Goal: Task Accomplishment & Management: Use online tool/utility

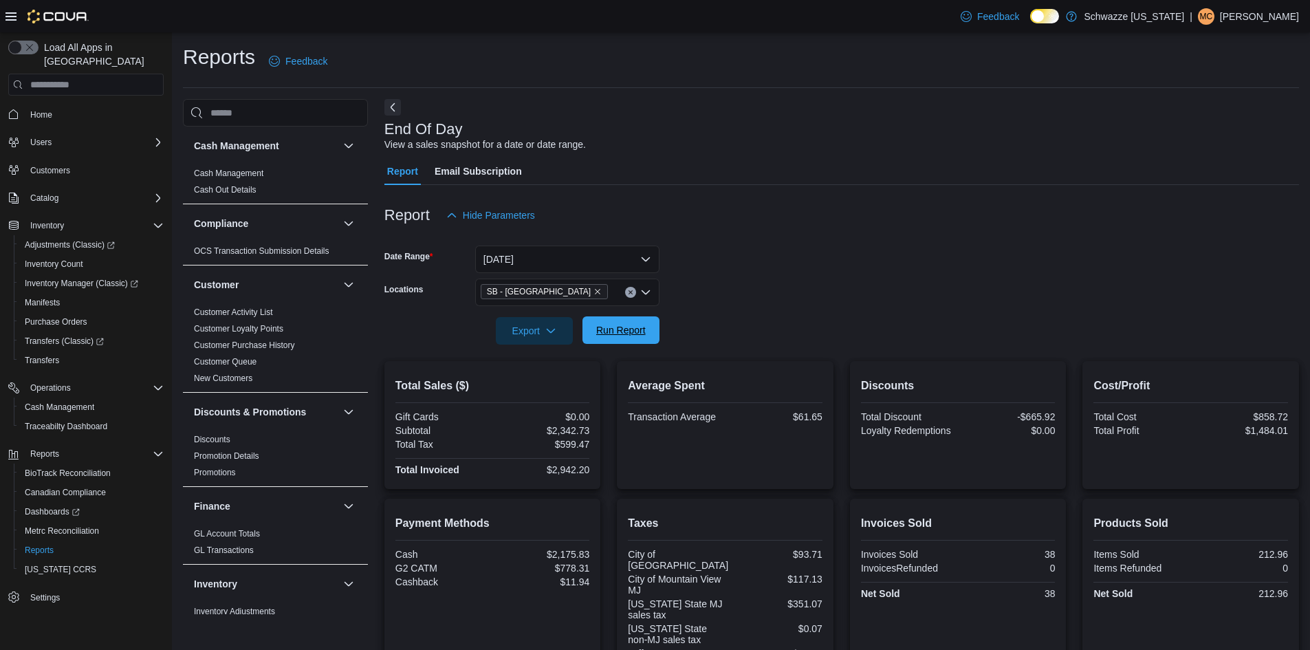
click at [607, 331] on span "Run Report" at bounding box center [621, 330] width 50 height 14
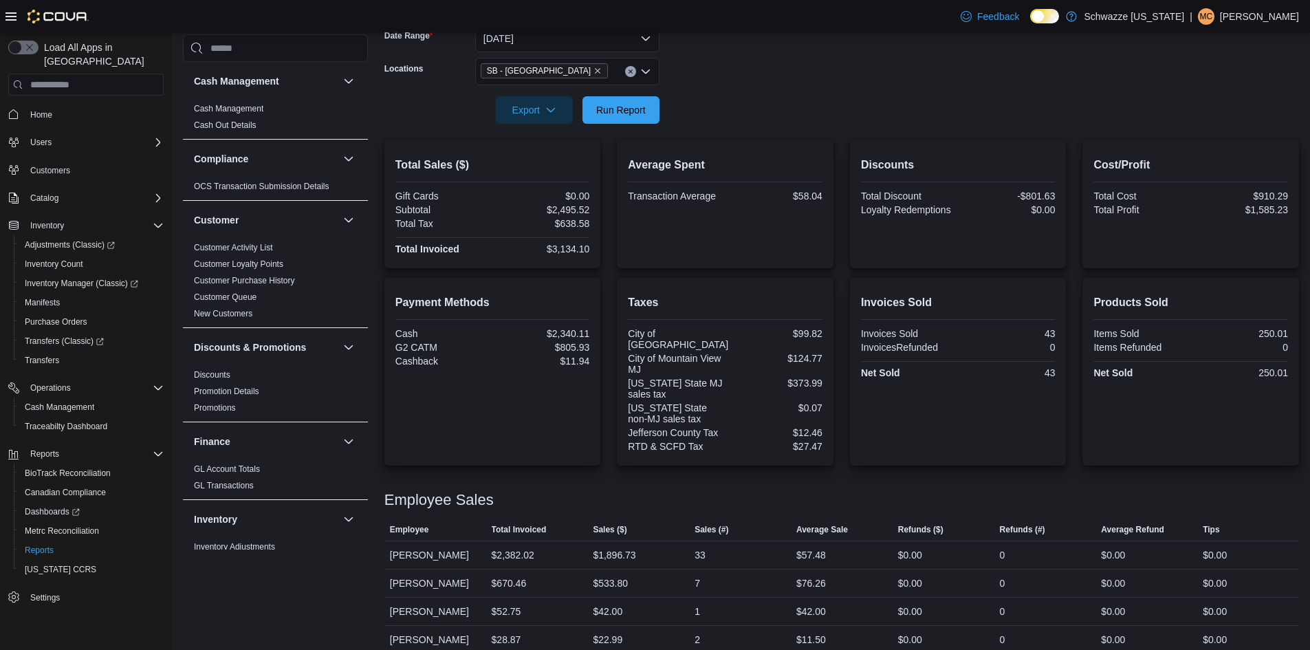
scroll to position [225, 0]
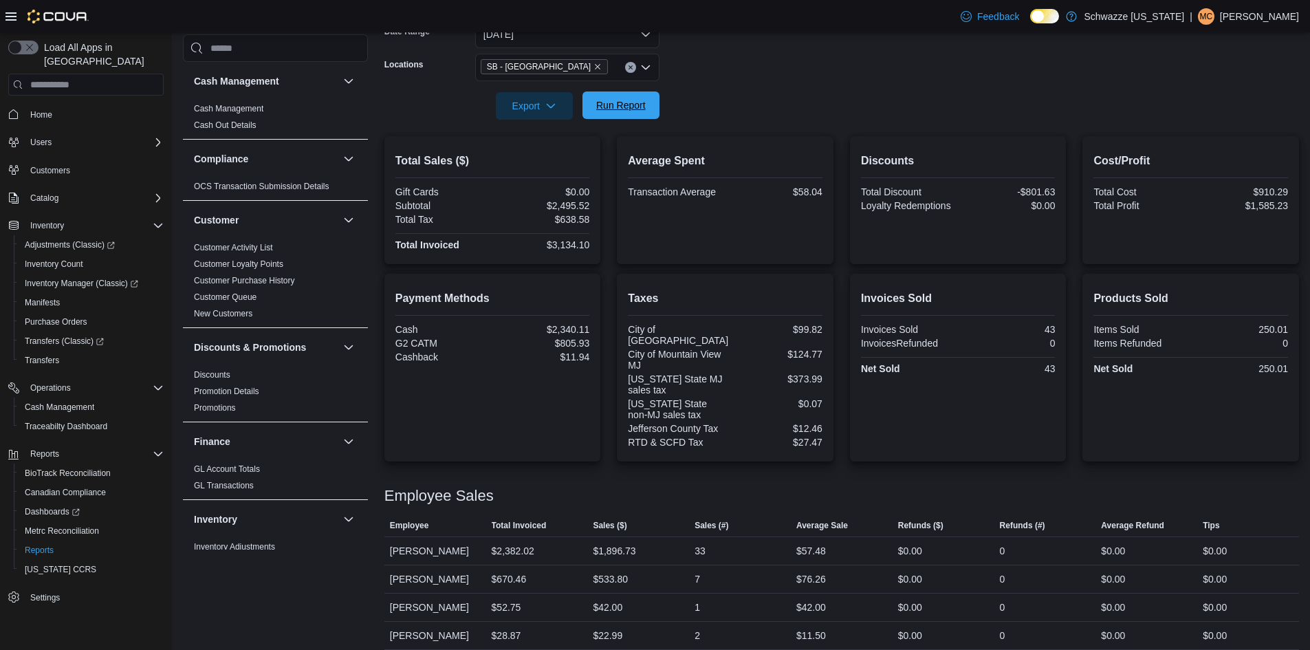
click at [636, 113] on span "Run Report" at bounding box center [621, 105] width 61 height 28
click at [627, 96] on span "Run Report" at bounding box center [621, 105] width 61 height 28
click at [632, 96] on span "Run Report" at bounding box center [621, 105] width 61 height 28
click at [645, 100] on span "Run Report" at bounding box center [621, 105] width 50 height 14
click at [617, 114] on span "Run Report" at bounding box center [621, 105] width 61 height 28
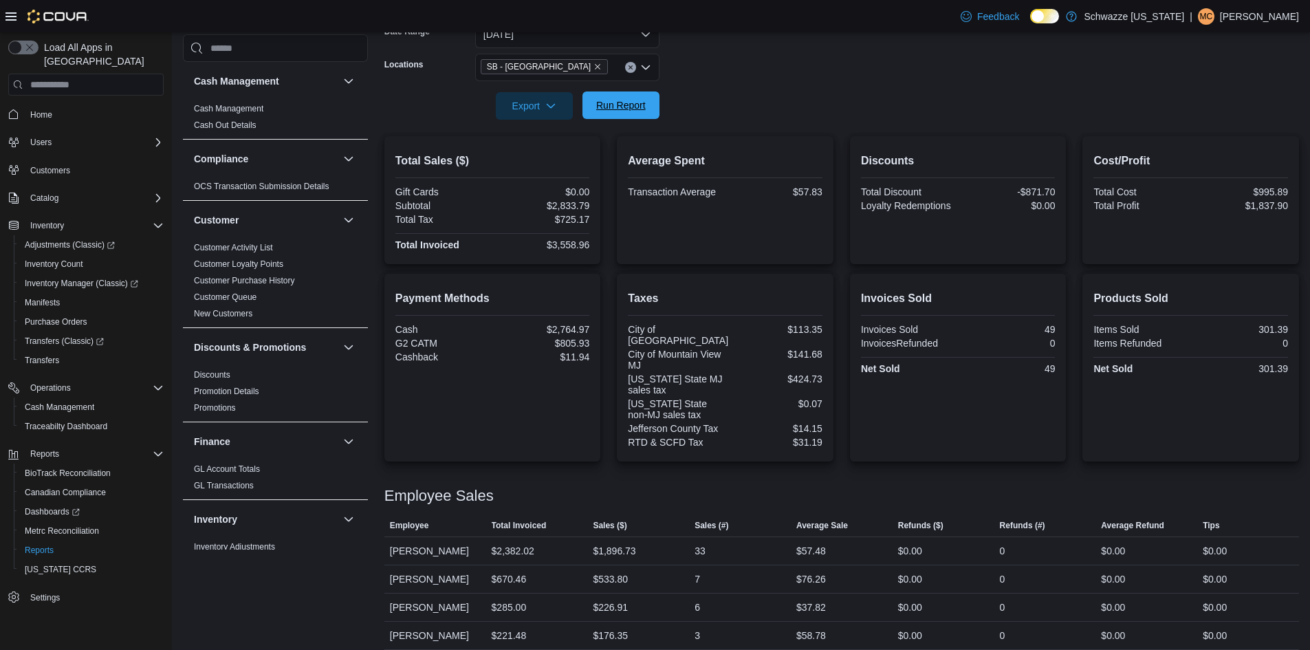
click at [632, 116] on span "Run Report" at bounding box center [621, 105] width 61 height 28
click at [636, 105] on span "Run Report" at bounding box center [621, 105] width 50 height 14
click at [629, 102] on span "Run Report" at bounding box center [621, 105] width 50 height 14
click at [643, 114] on span "Run Report" at bounding box center [621, 105] width 61 height 28
click at [613, 111] on span "Run Report" at bounding box center [621, 105] width 50 height 14
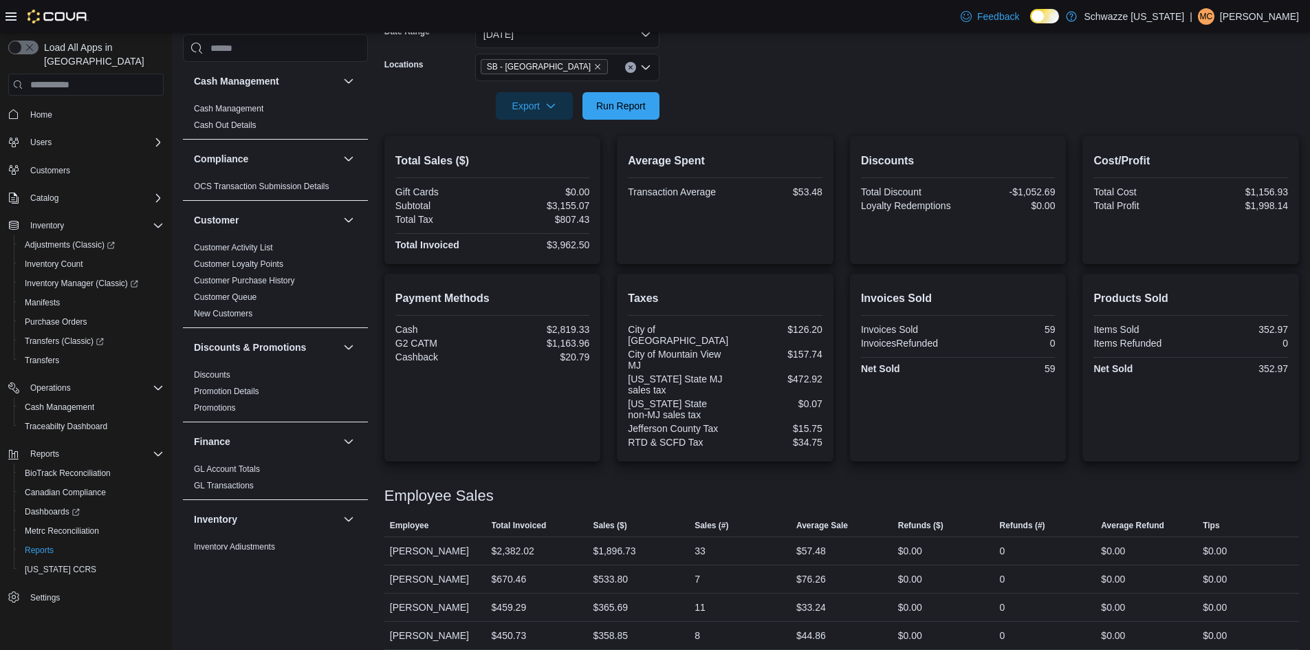
drag, startPoint x: 713, startPoint y: 598, endPoint x: 686, endPoint y: 596, distance: 27.6
click at [686, 596] on div "$365.69" at bounding box center [638, 608] width 102 height 28
drag, startPoint x: 778, startPoint y: 280, endPoint x: 673, endPoint y: 405, distance: 163.1
drag, startPoint x: 673, startPoint y: 405, endPoint x: 687, endPoint y: 87, distance: 318.8
click at [701, 75] on form "Date Range [DATE] Locations SB - Lakeside Export Run Report" at bounding box center [842, 62] width 915 height 116
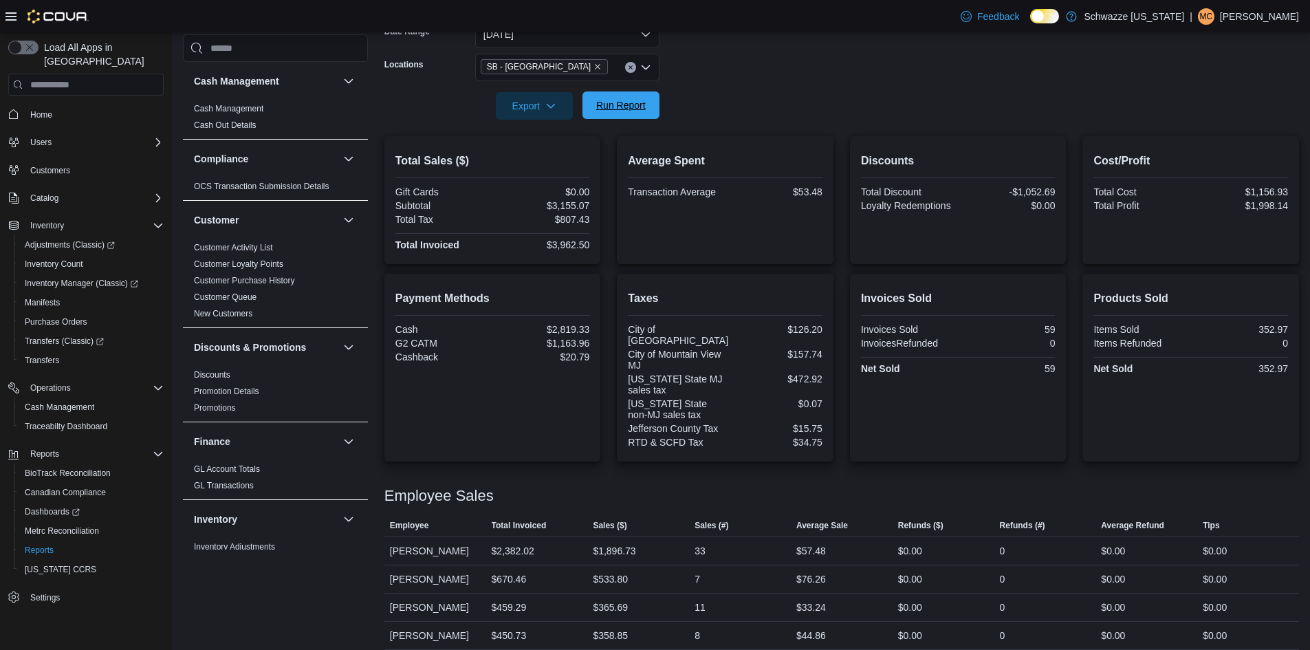
click at [647, 110] on span "Run Report" at bounding box center [621, 105] width 61 height 28
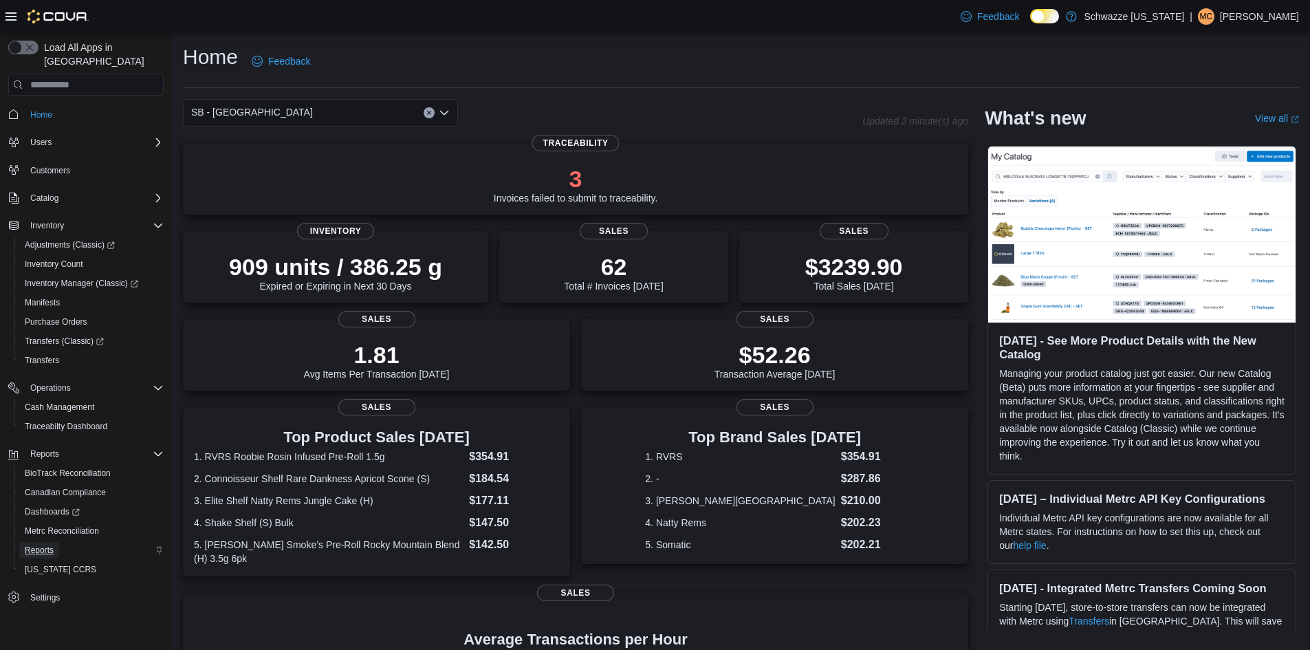
click at [41, 545] on span "Reports" at bounding box center [39, 550] width 29 height 11
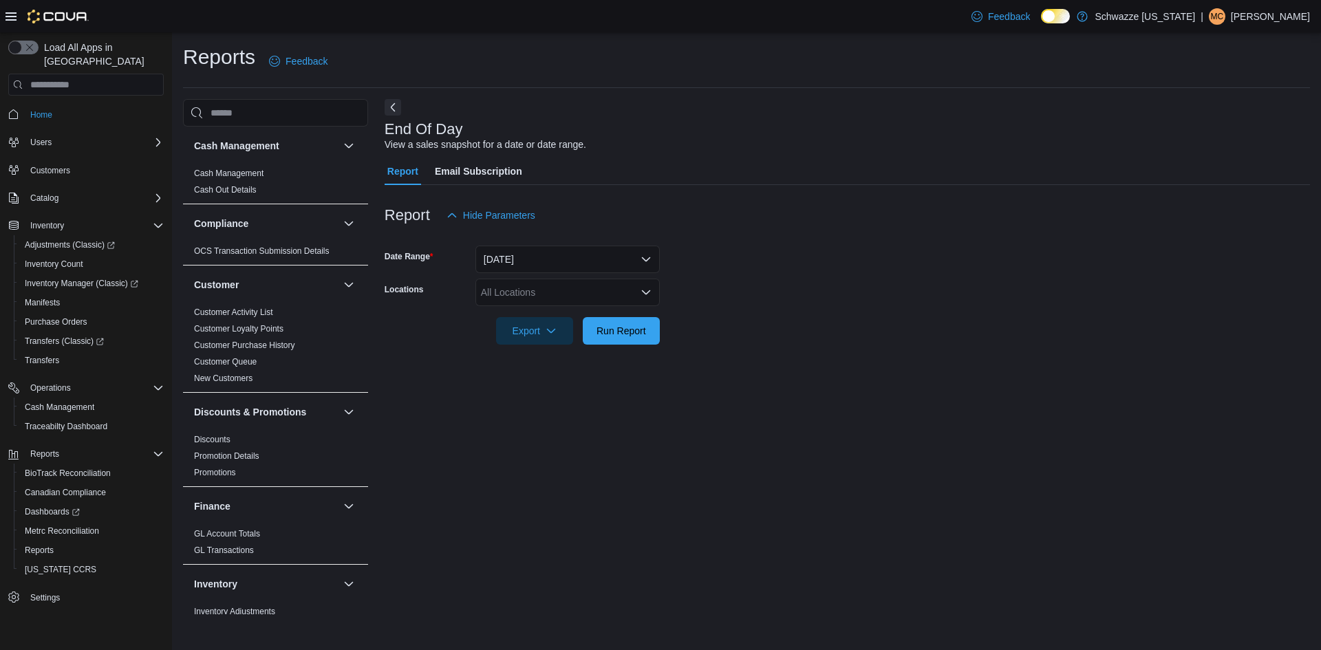
click at [636, 296] on div "All Locations" at bounding box center [567, 293] width 184 height 28
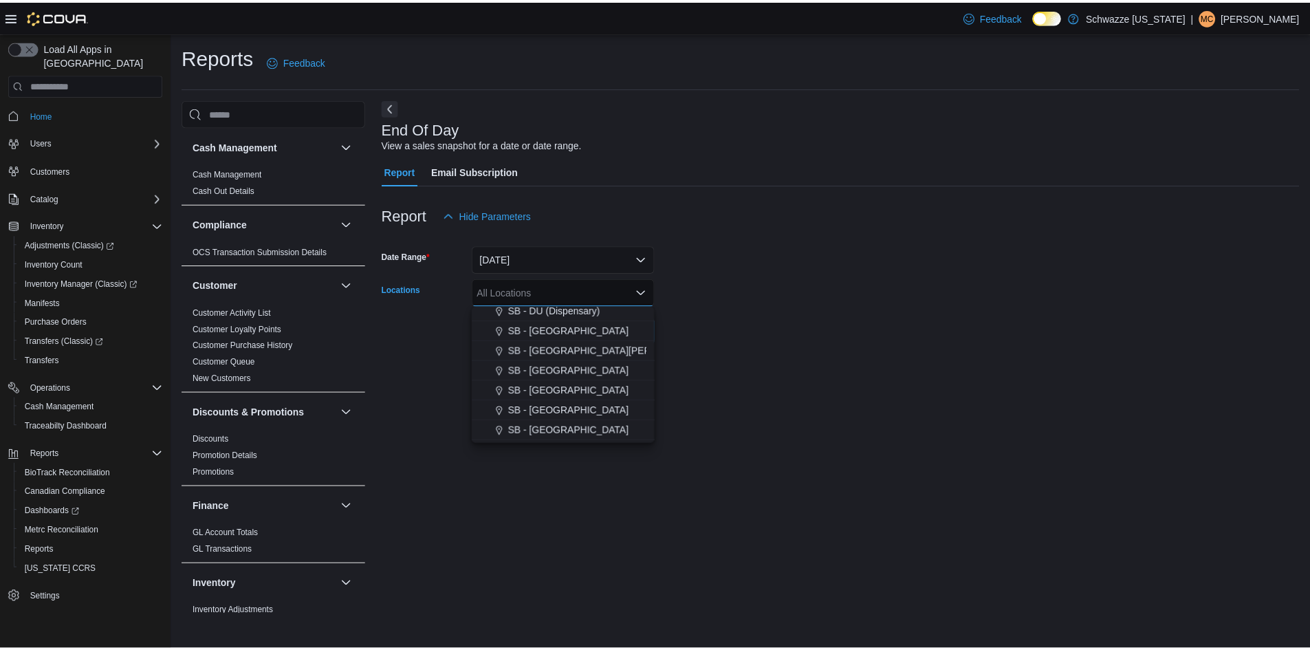
scroll to position [413, 0]
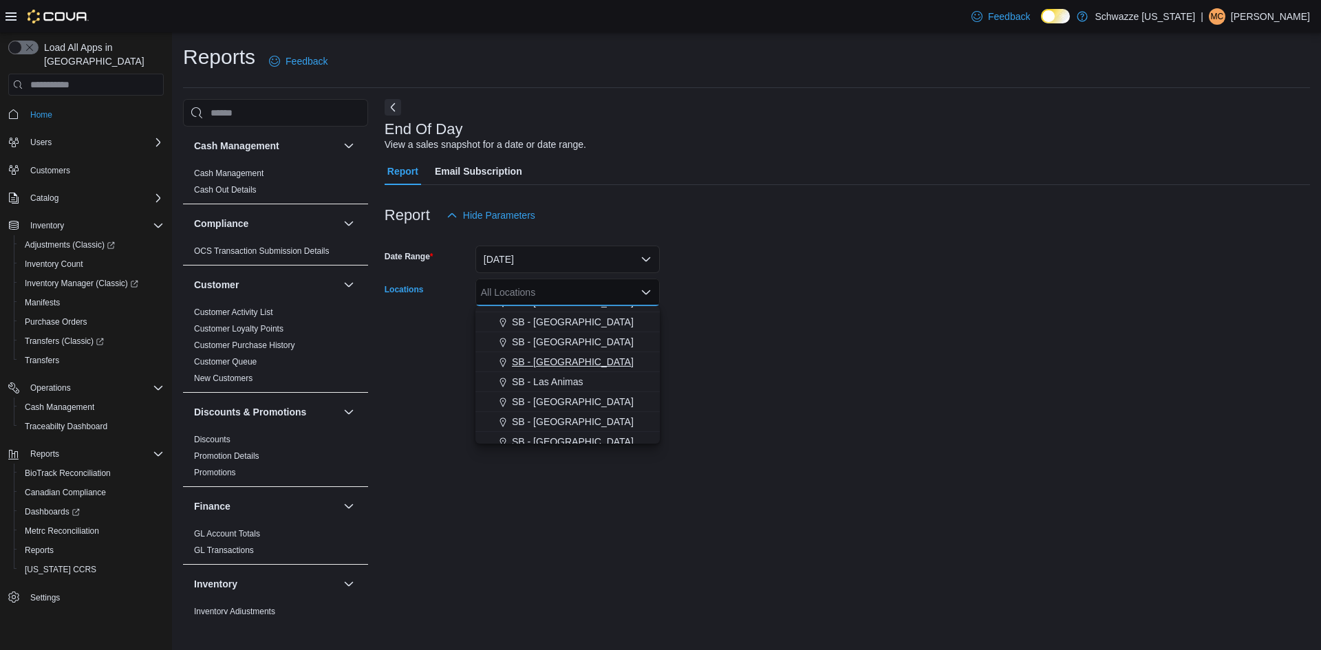
click at [585, 367] on div "SB - [GEOGRAPHIC_DATA]" at bounding box center [568, 362] width 168 height 14
click at [715, 352] on div at bounding box center [847, 353] width 925 height 17
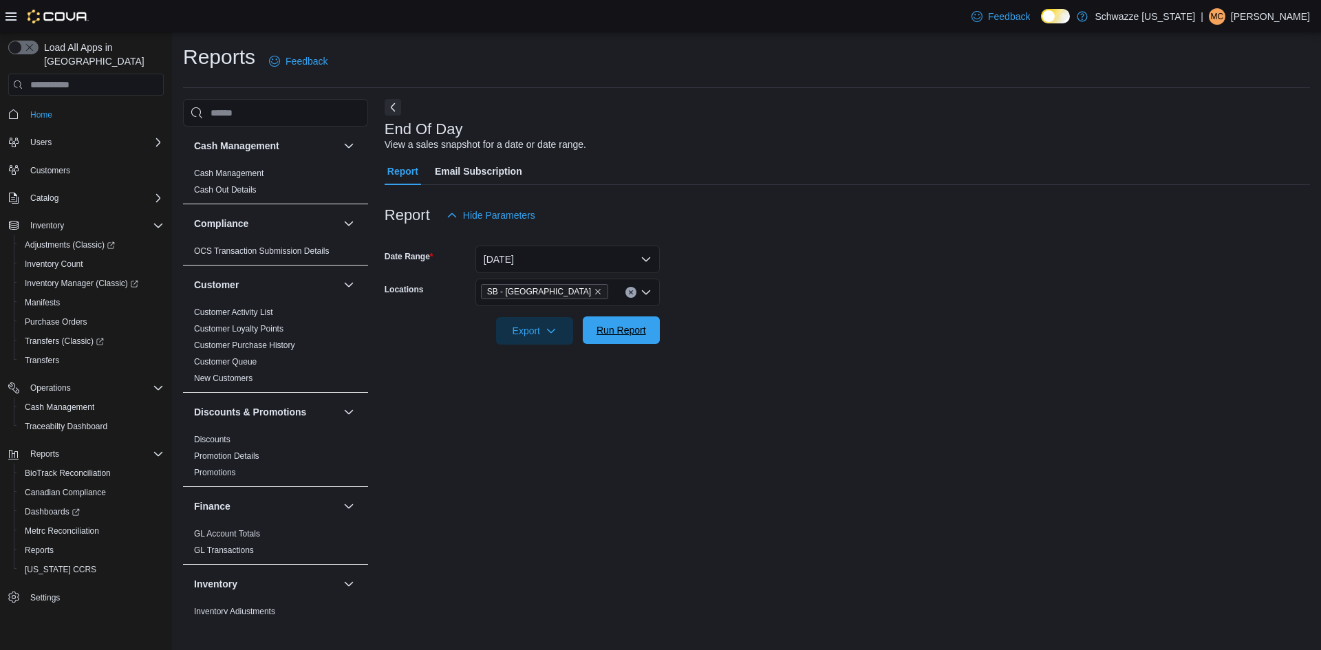
click at [623, 330] on span "Run Report" at bounding box center [621, 330] width 50 height 14
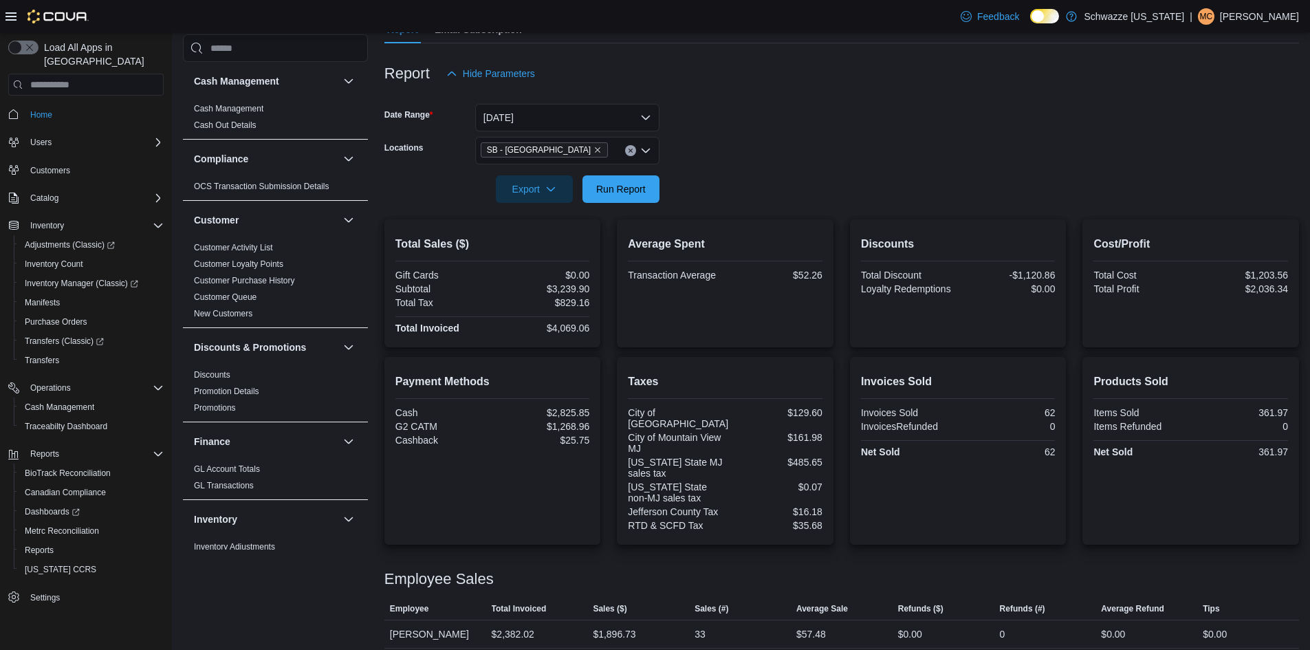
scroll to position [225, 0]
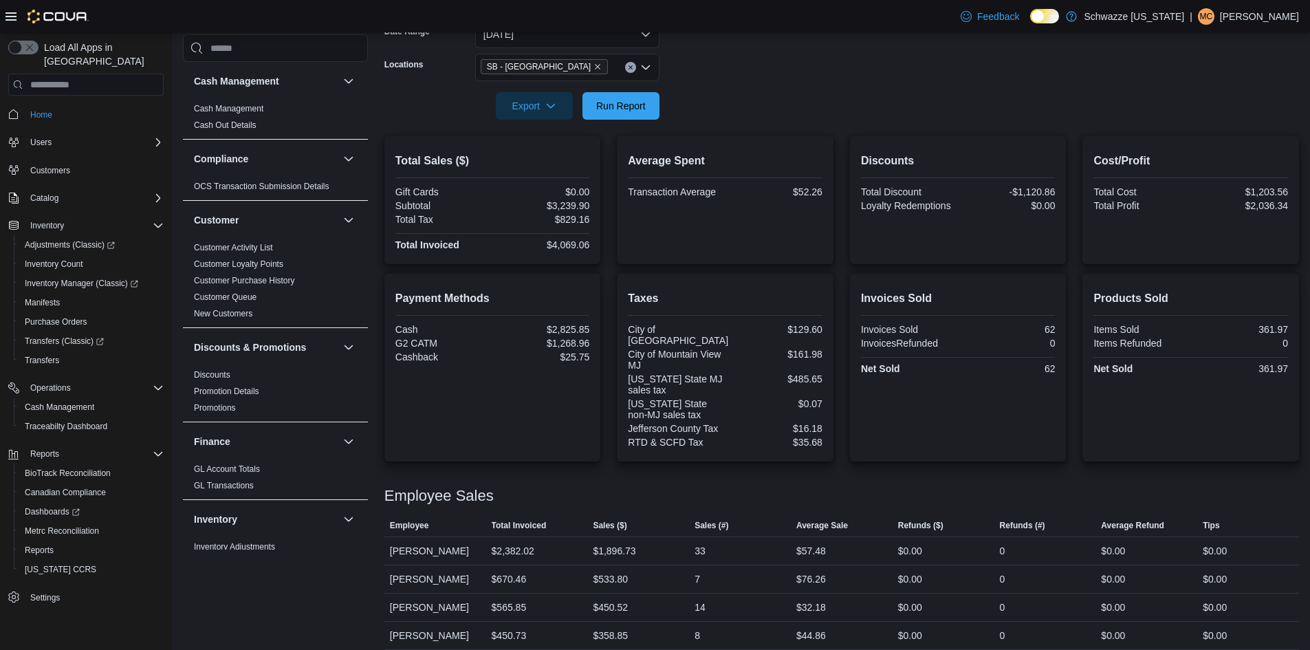
click at [620, 90] on div at bounding box center [842, 86] width 915 height 11
click at [624, 103] on span "Run Report" at bounding box center [621, 105] width 50 height 14
